Goal: Transaction & Acquisition: Obtain resource

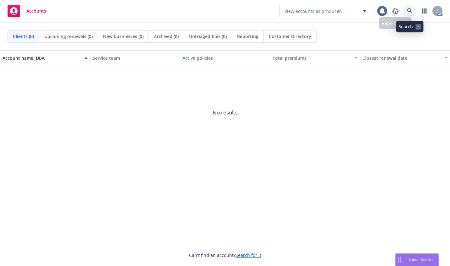
click at [410, 10] on icon at bounding box center [410, 11] width 6 height 6
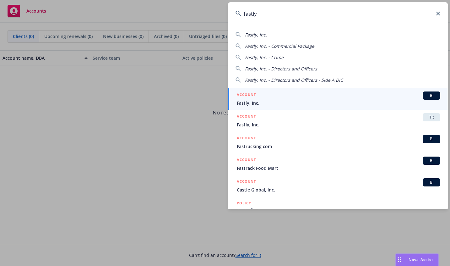
type input "fastly"
click at [248, 101] on span "Fastly, Inc." at bounding box center [339, 103] width 204 height 7
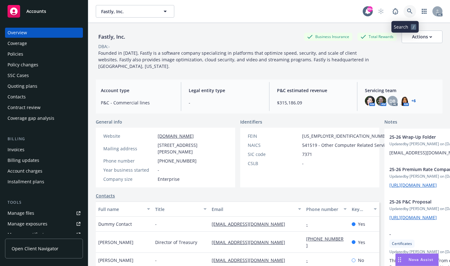
click at [407, 10] on icon at bounding box center [410, 11] width 6 height 6
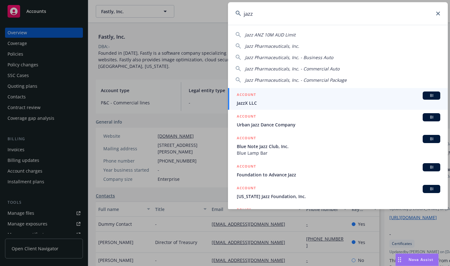
click at [255, 44] on span "Jazz Pharmaceuticals, Inc." at bounding box center [272, 46] width 54 height 6
type input "Jazz Pharmaceuticals, Inc."
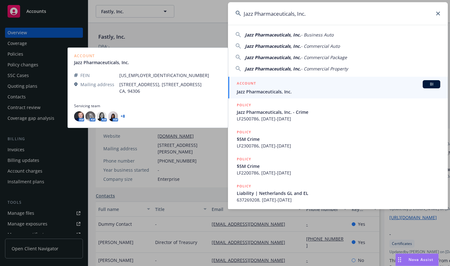
click at [251, 90] on span "Jazz Pharmaceuticals, Inc." at bounding box center [339, 91] width 204 height 7
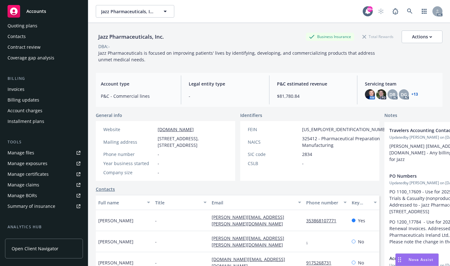
scroll to position [49, 0]
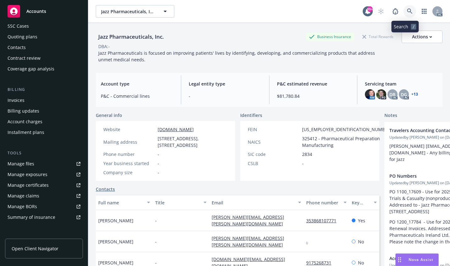
click at [407, 12] on icon at bounding box center [409, 10] width 5 height 5
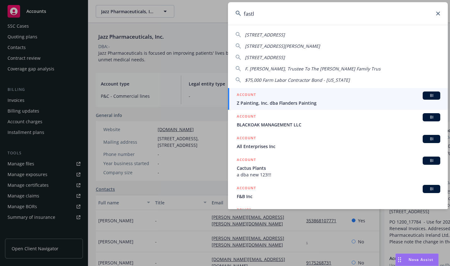
type input "fastly"
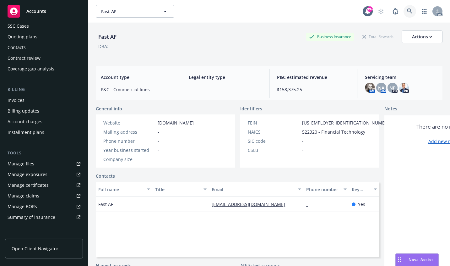
click at [405, 8] on link at bounding box center [410, 11] width 13 height 13
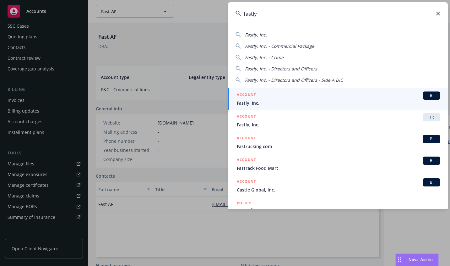
type input "fastly"
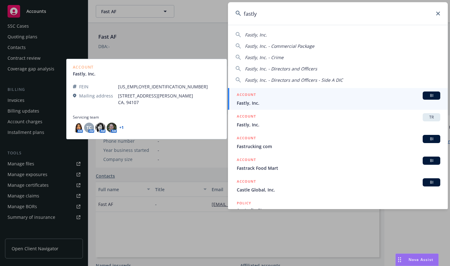
click at [247, 106] on span "Fastly, Inc." at bounding box center [339, 103] width 204 height 7
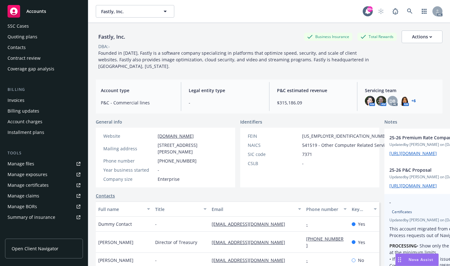
scroll to position [31, 0]
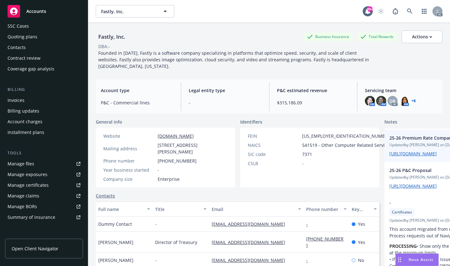
click at [390, 141] on span "25-26 Premium Rate Comparison" at bounding box center [436, 137] width 93 height 7
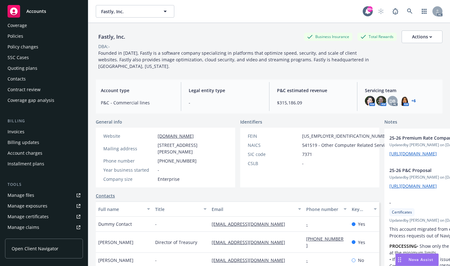
scroll to position [0, 0]
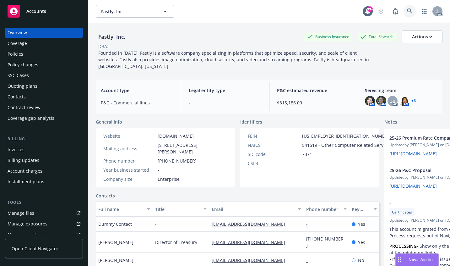
click at [405, 8] on link at bounding box center [410, 11] width 13 height 13
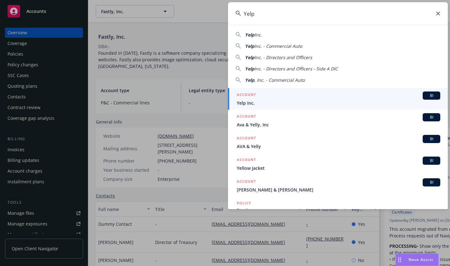
type input "Yelp"
click at [246, 101] on span "Yelp Inc." at bounding box center [339, 103] width 204 height 7
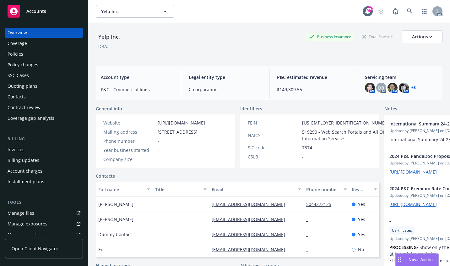
click at [22, 33] on div "Overview" at bounding box center [17, 33] width 19 height 10
click at [407, 11] on icon at bounding box center [410, 11] width 6 height 6
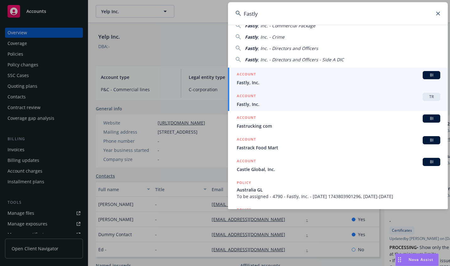
scroll to position [31, 0]
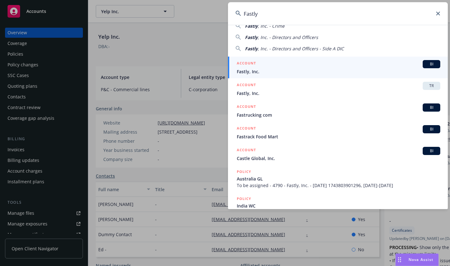
type input "Fastly"
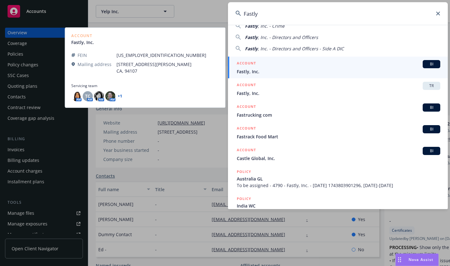
click at [250, 73] on span "Fastly, Inc." at bounding box center [339, 71] width 204 height 7
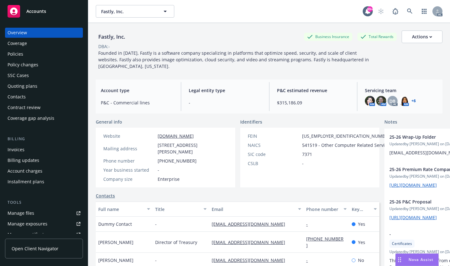
click at [13, 53] on div "Policies" at bounding box center [16, 54] width 16 height 10
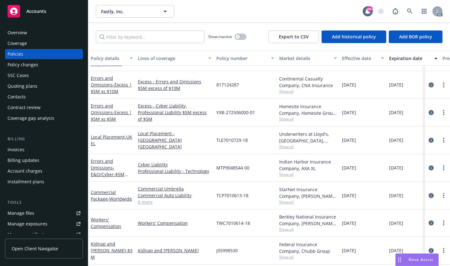
scroll to position [251, 0]
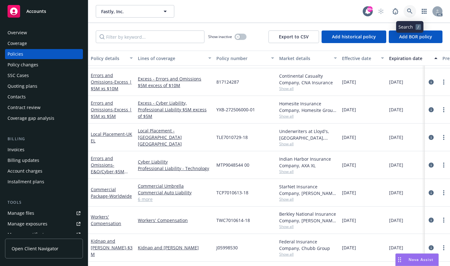
click at [410, 13] on icon at bounding box center [410, 11] width 6 height 6
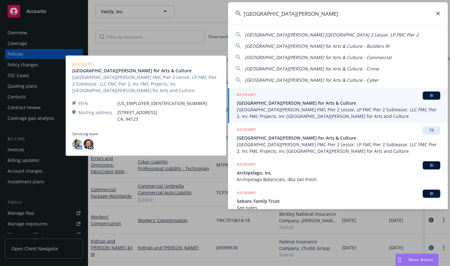
type input "[GEOGRAPHIC_DATA][PERSON_NAME]"
click at [274, 102] on span "[GEOGRAPHIC_DATA][PERSON_NAME] for Arts & Culture" at bounding box center [339, 103] width 204 height 7
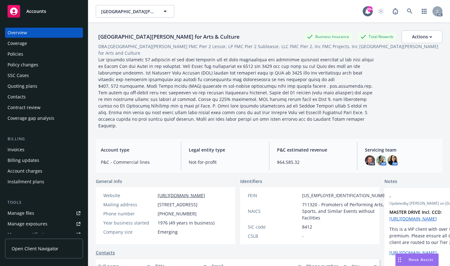
click at [12, 45] on div "Coverage" at bounding box center [17, 43] width 19 height 10
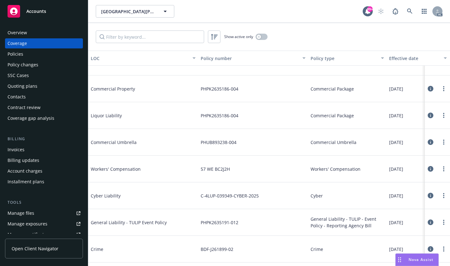
scroll to position [157, 0]
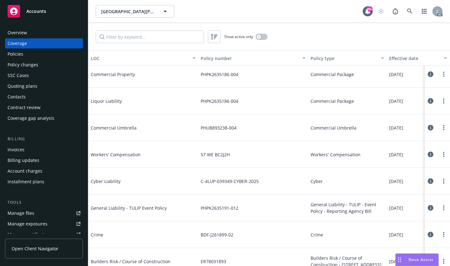
drag, startPoint x: 98, startPoint y: 182, endPoint x: 63, endPoint y: 160, distance: 40.9
click at [98, 182] on span "Cyber Liability" at bounding box center [138, 181] width 94 height 7
click at [13, 53] on div "Policies" at bounding box center [16, 54] width 16 height 10
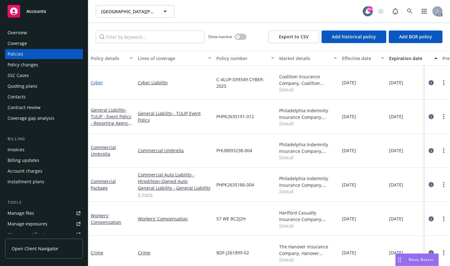
click at [96, 82] on link "Cyber" at bounding box center [97, 82] width 12 height 6
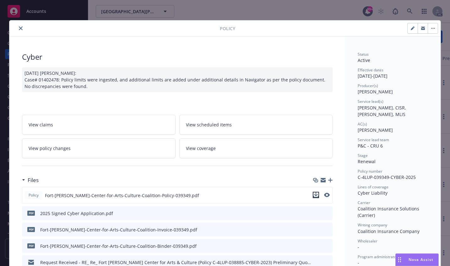
click at [314, 193] on icon "download file" at bounding box center [316, 194] width 5 height 5
click at [17, 27] on button "close" at bounding box center [21, 29] width 8 height 8
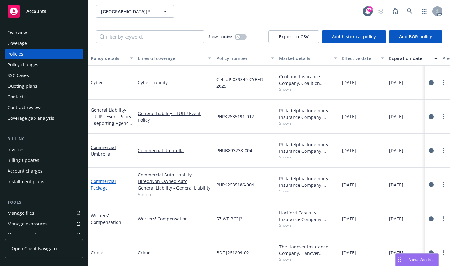
click at [105, 181] on link "Commercial Package" at bounding box center [103, 184] width 25 height 13
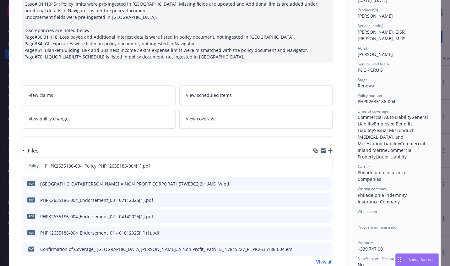
scroll to position [94, 0]
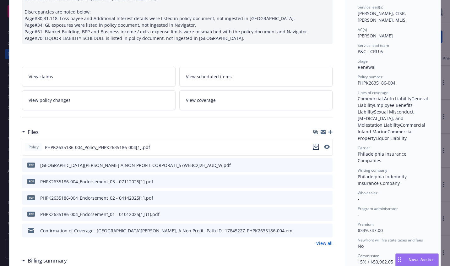
click at [314, 145] on icon "download file" at bounding box center [316, 146] width 5 height 5
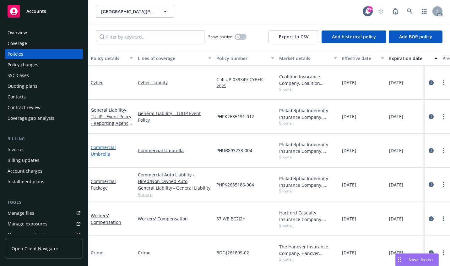
click at [98, 148] on link "Commercial Umbrella" at bounding box center [103, 150] width 25 height 13
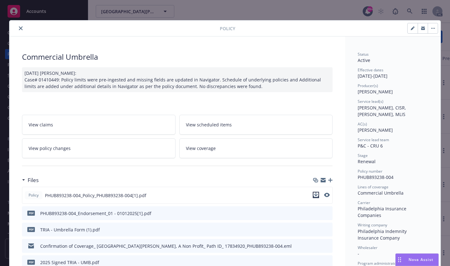
click at [317, 196] on button "download file" at bounding box center [316, 195] width 6 height 6
